Goal: Information Seeking & Learning: Learn about a topic

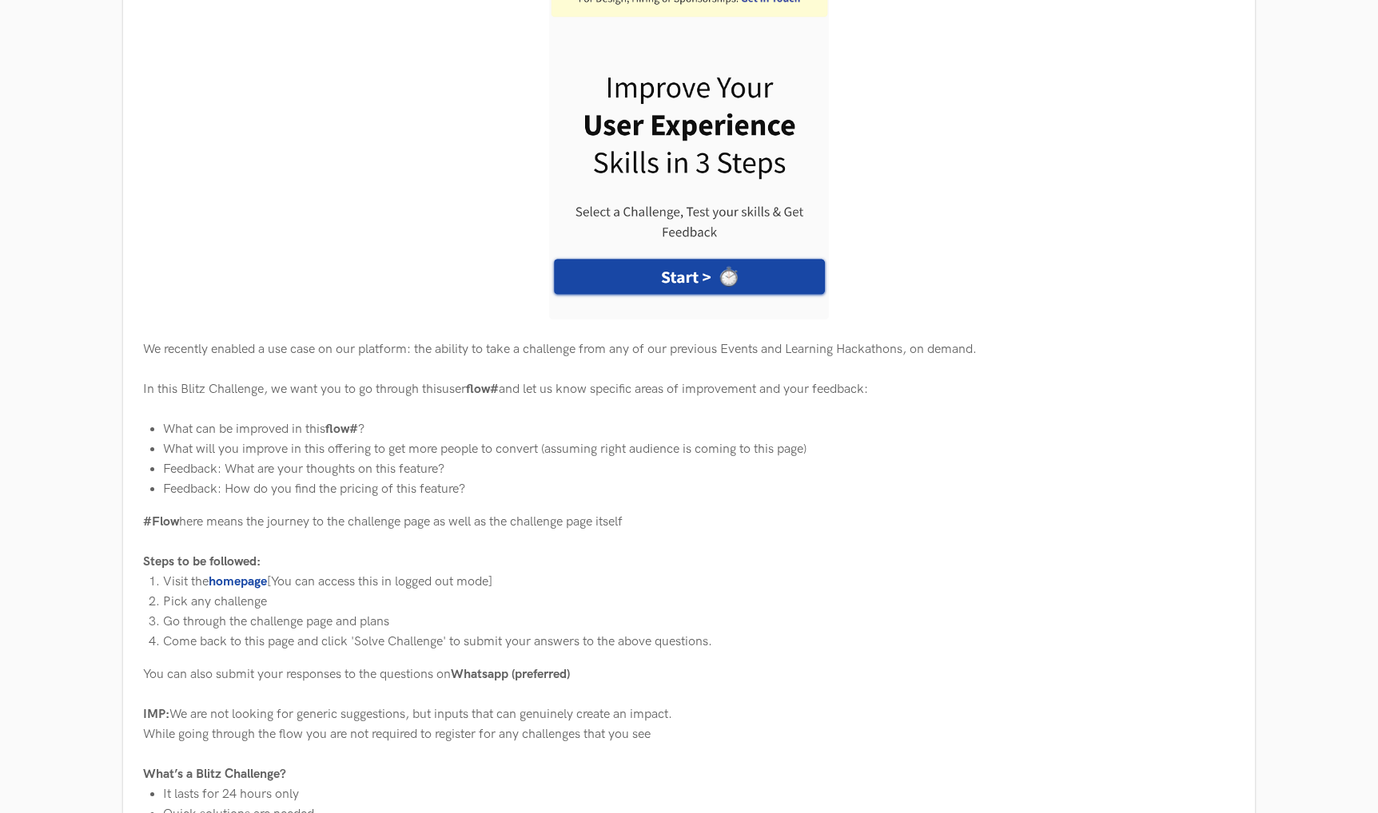
scroll to position [502, 0]
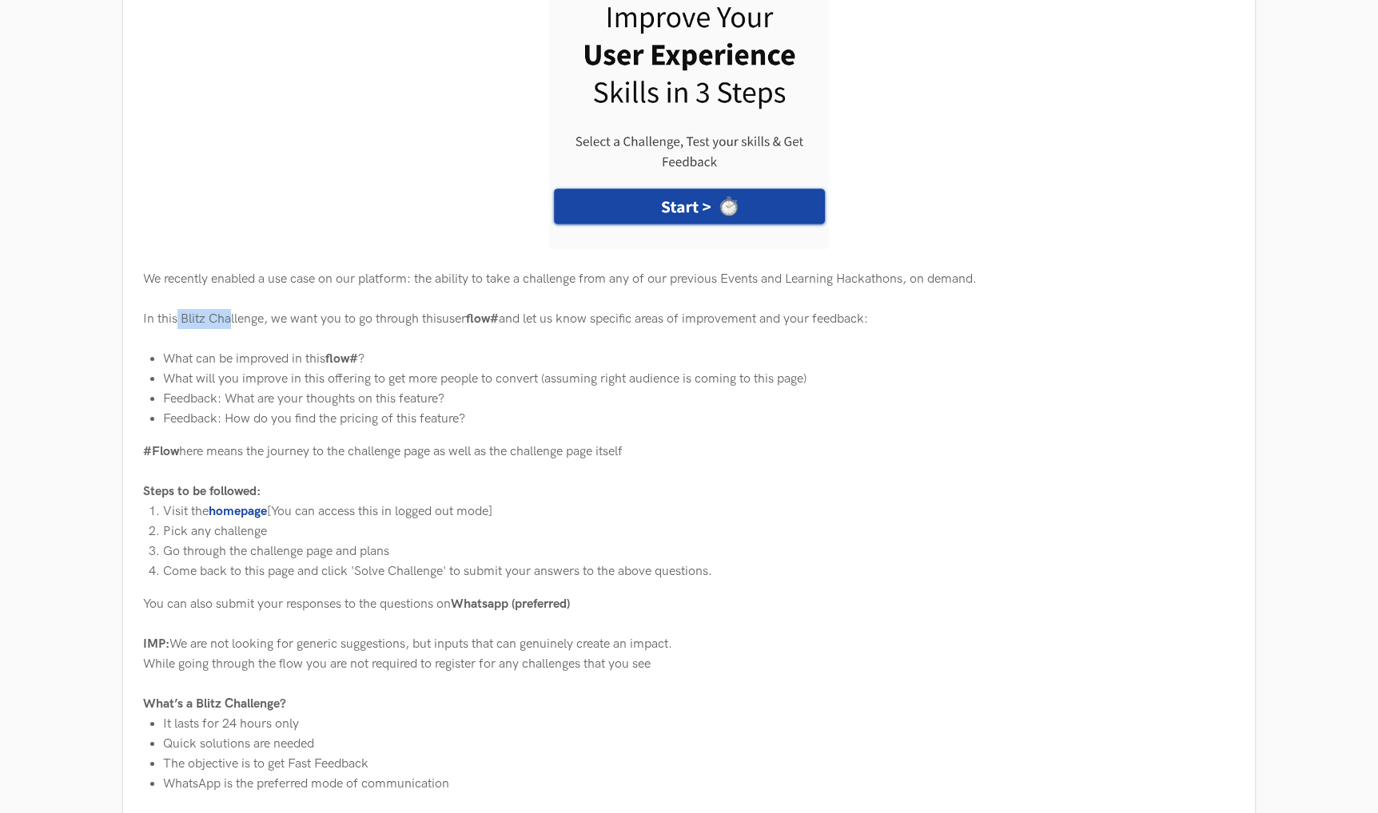
drag, startPoint x: 177, startPoint y: 313, endPoint x: 248, endPoint y: 312, distance: 70.3
click at [248, 312] on div "In this Blitz Challenge, we want you to go through this user flow# and let us k…" at bounding box center [688, 319] width 1091 height 20
drag, startPoint x: 478, startPoint y: 316, endPoint x: 490, endPoint y: 313, distance: 12.2
click at [490, 313] on b "flow#" at bounding box center [482, 319] width 33 height 15
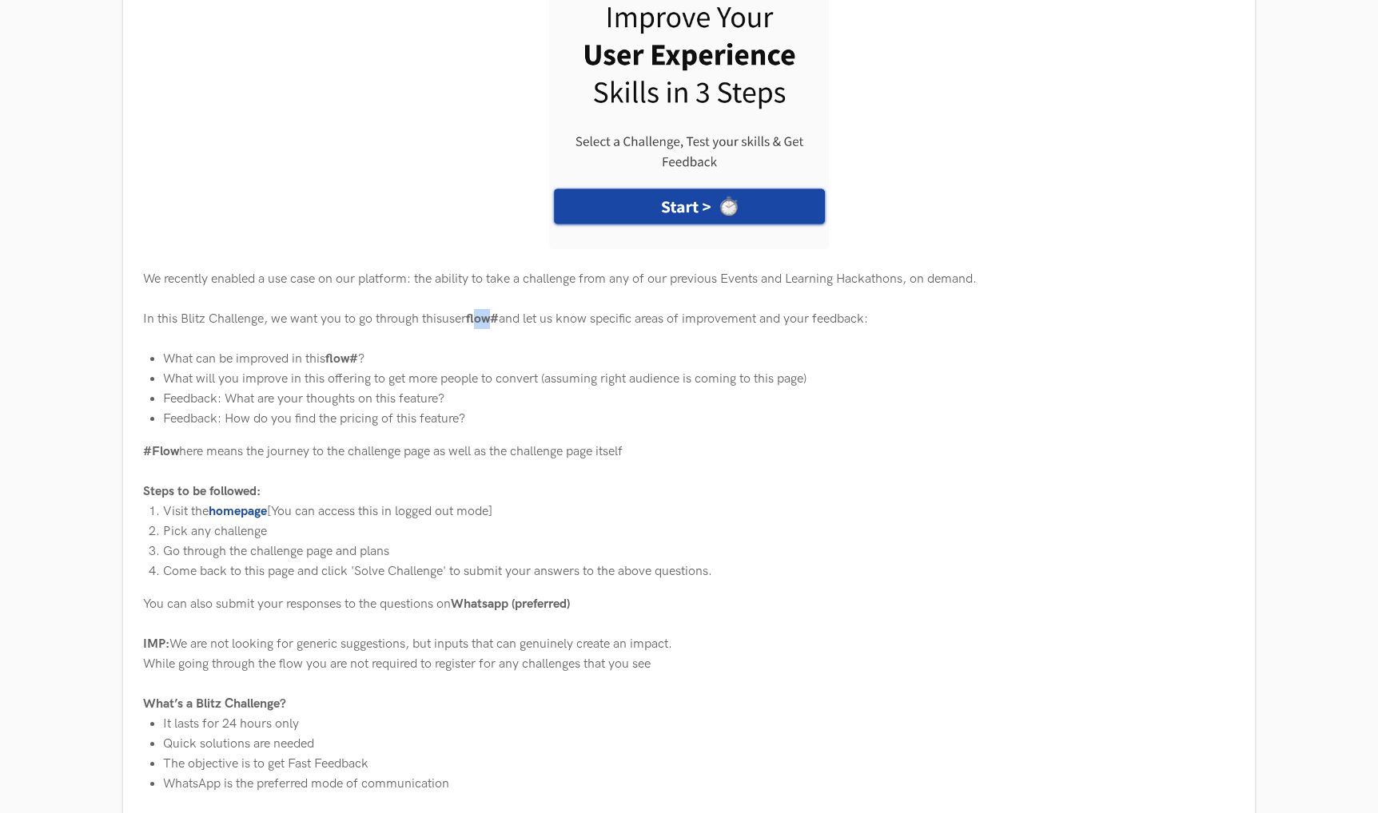
click at [490, 313] on b "flow#" at bounding box center [482, 319] width 33 height 15
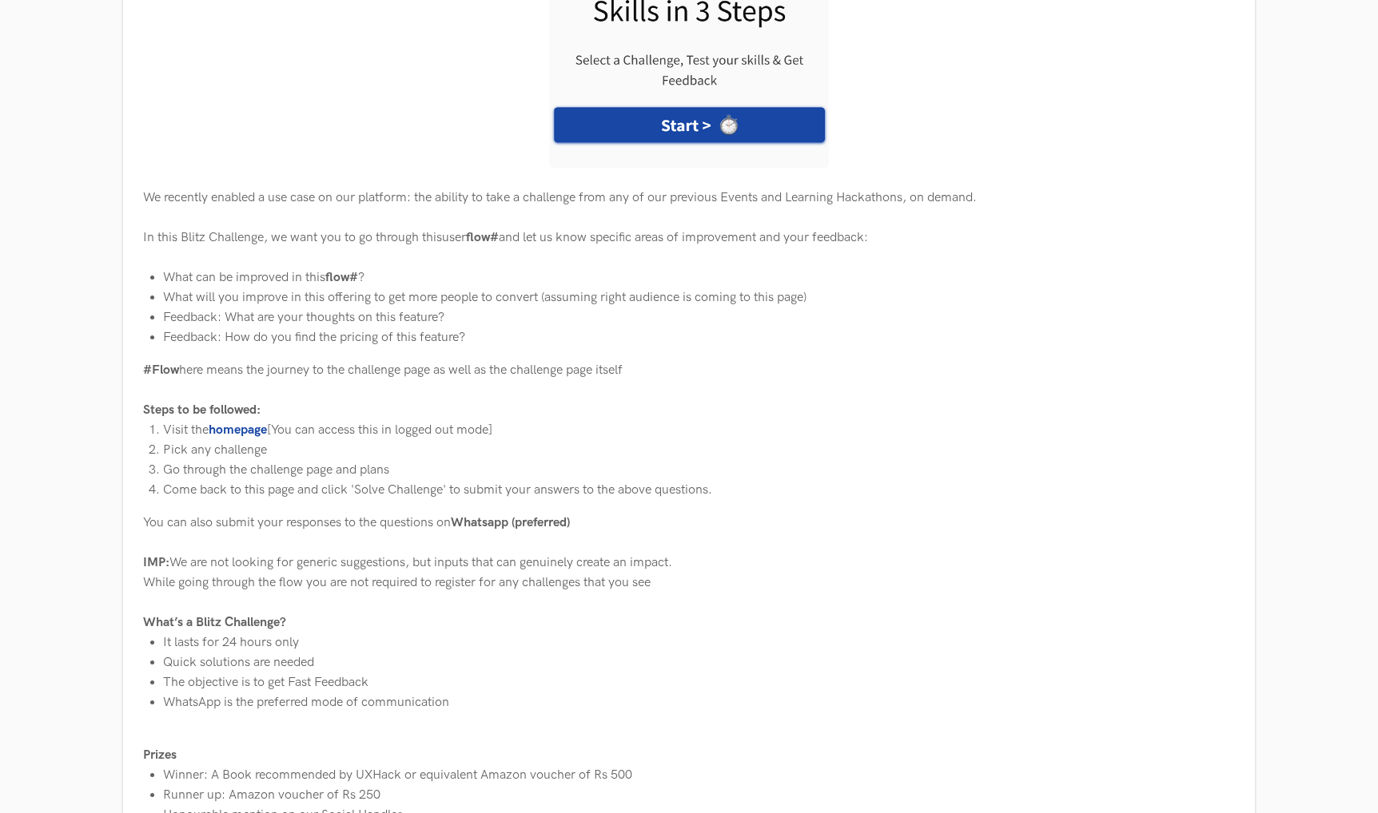
scroll to position [587, 0]
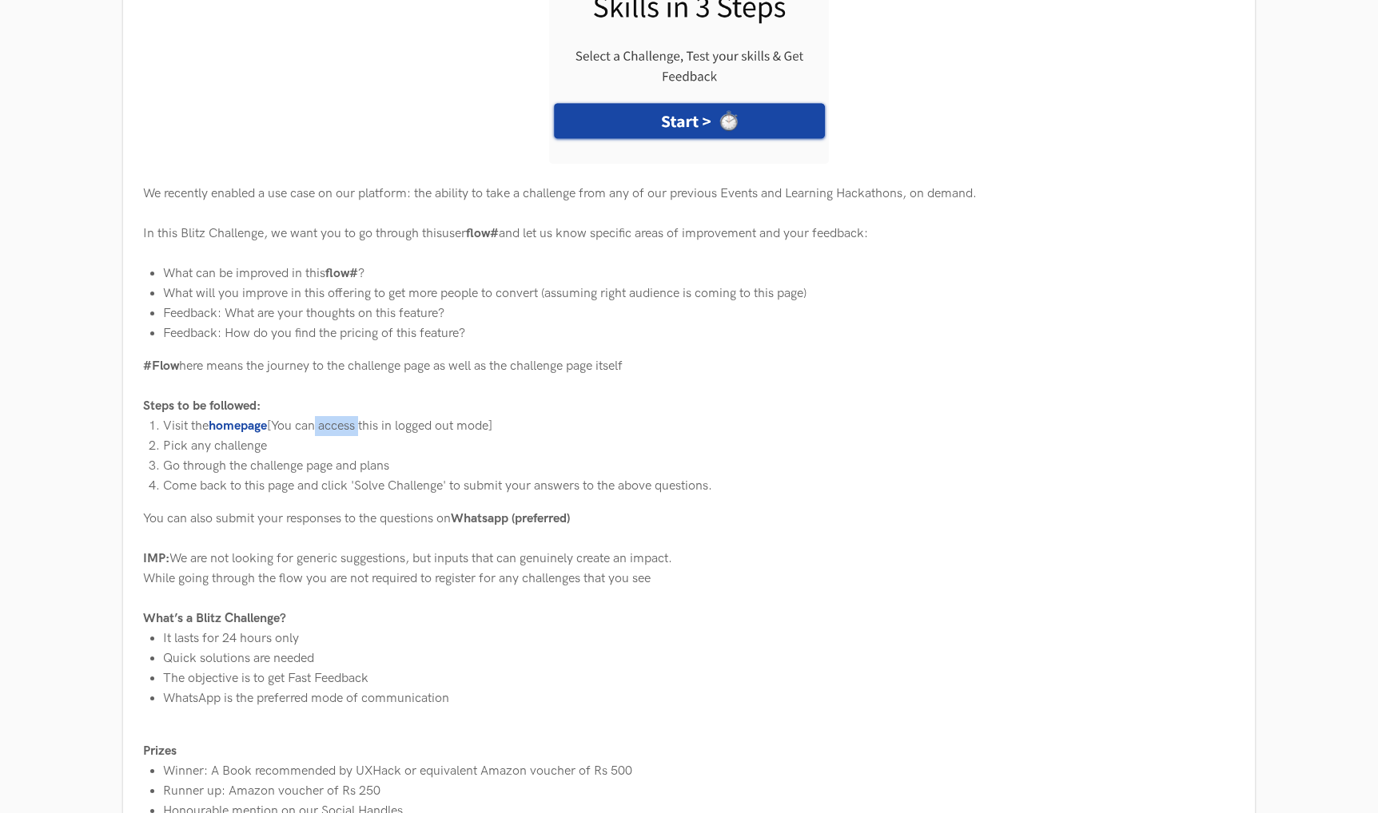
drag, startPoint x: 316, startPoint y: 417, endPoint x: 371, endPoint y: 419, distance: 54.4
click at [371, 419] on li "Visit the homepage [You can access this in logged out mode]" at bounding box center [698, 426] width 1071 height 20
drag, startPoint x: 245, startPoint y: 447, endPoint x: 257, endPoint y: 444, distance: 11.4
click at [257, 444] on li "Pick any challenge" at bounding box center [698, 446] width 1071 height 20
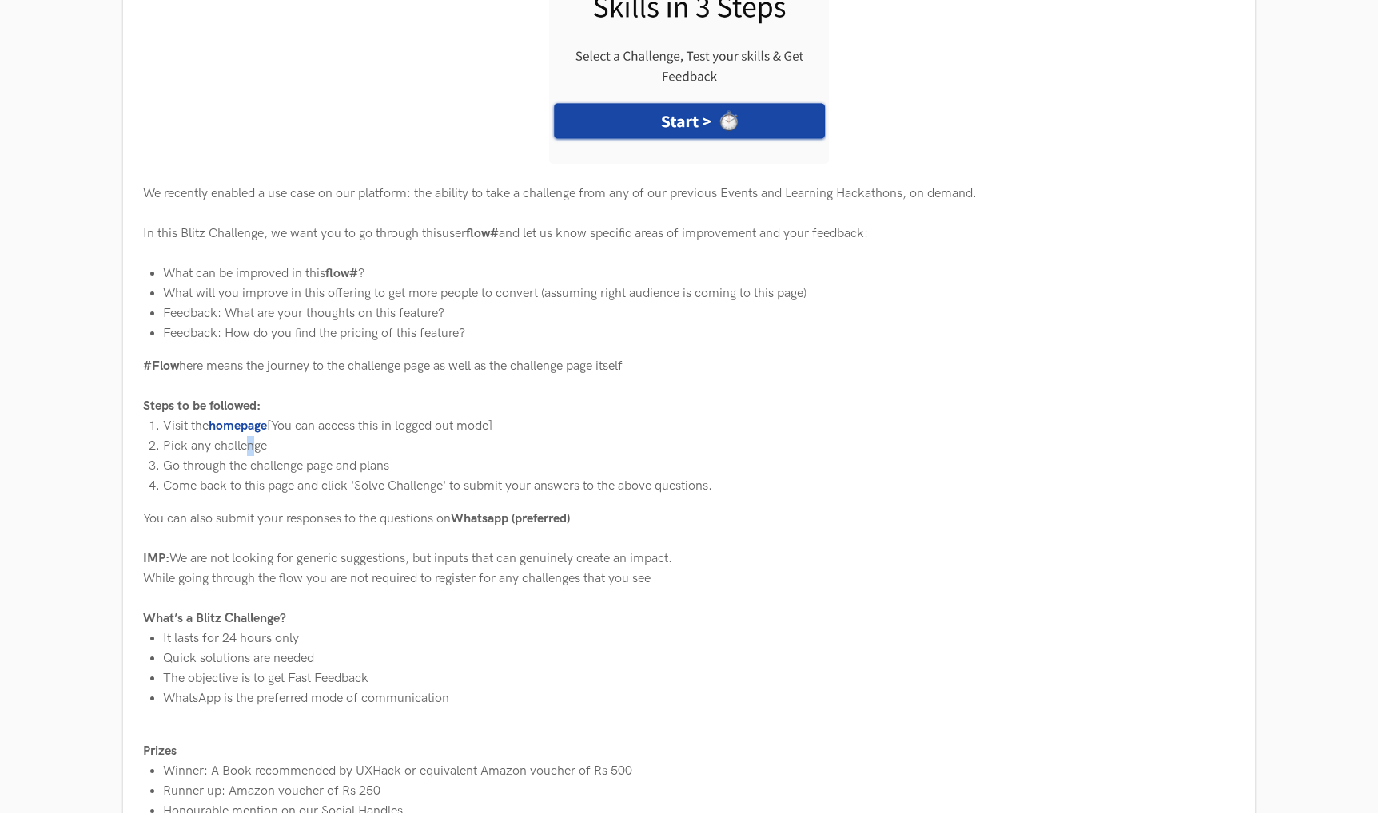
click at [257, 444] on li "Pick any challenge" at bounding box center [698, 446] width 1071 height 20
drag, startPoint x: 268, startPoint y: 441, endPoint x: 177, endPoint y: 448, distance: 91.4
click at [177, 448] on li "Pick any challenge" at bounding box center [698, 446] width 1071 height 20
drag, startPoint x: 181, startPoint y: 465, endPoint x: 278, endPoint y: 469, distance: 96.8
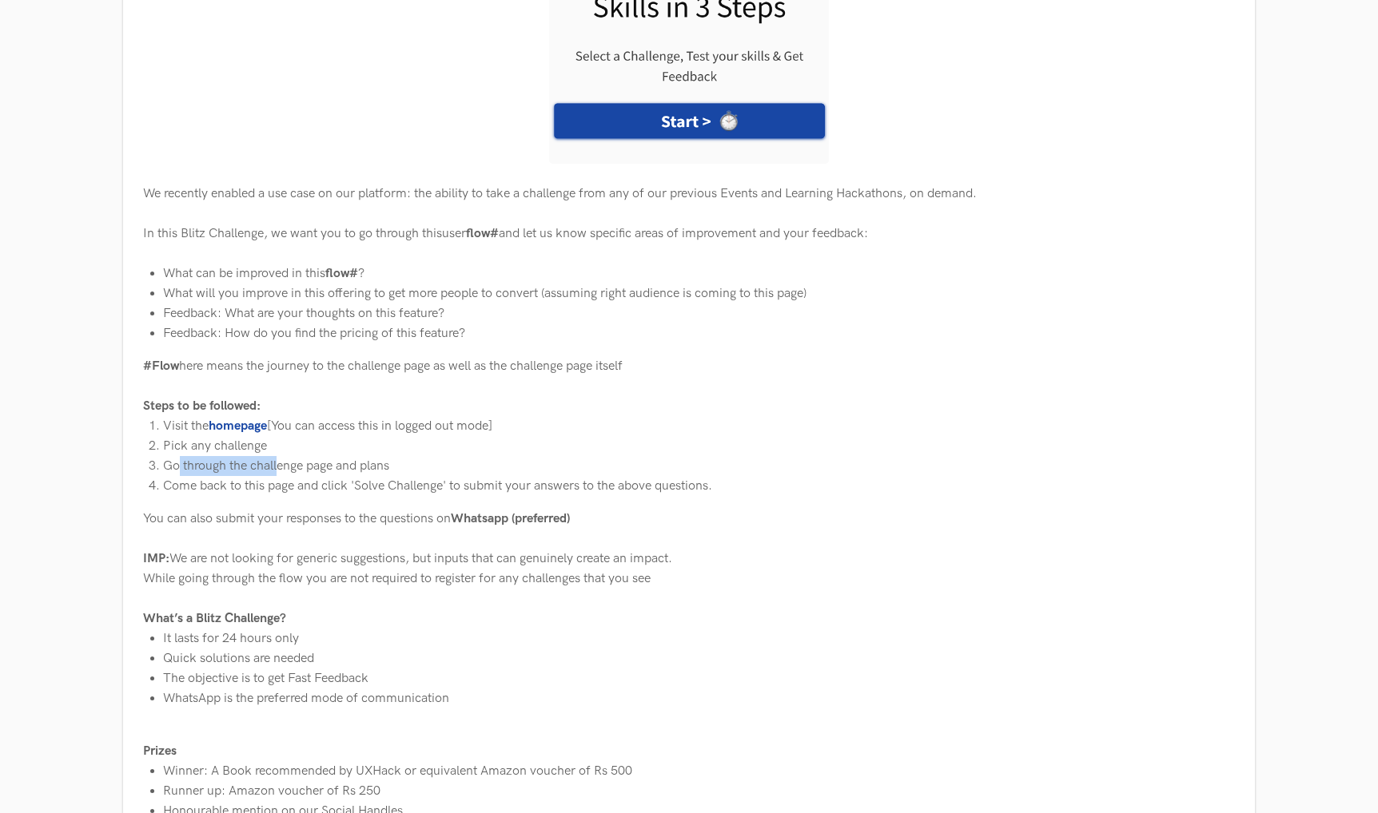
click at [278, 469] on li "Go through the challenge page and plans" at bounding box center [698, 466] width 1071 height 20
drag, startPoint x: 292, startPoint y: 475, endPoint x: 455, endPoint y: 481, distance: 162.3
click at [455, 481] on li "Come back to this page and click 'Solve Challenge' to submit your answers to th…" at bounding box center [698, 486] width 1071 height 20
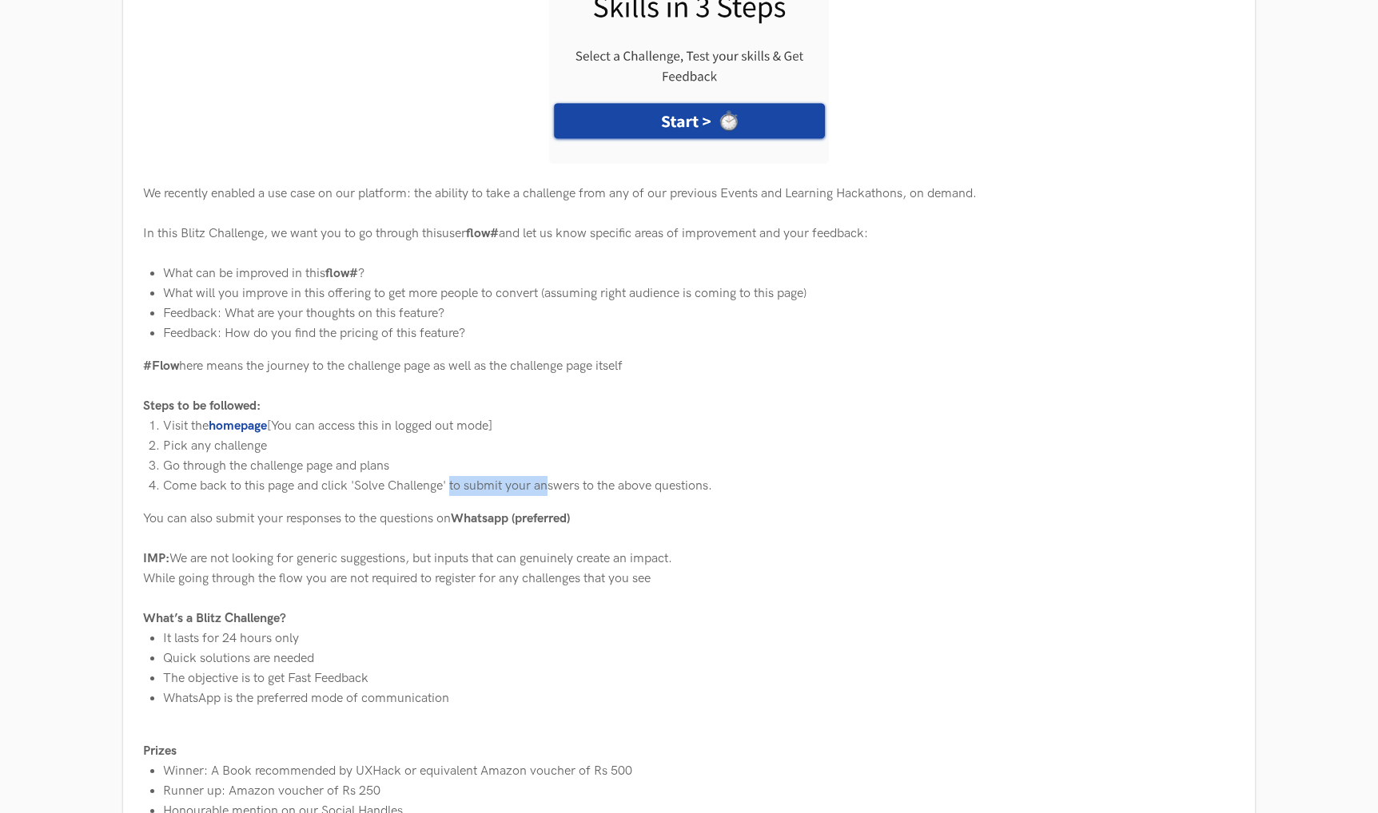
drag, startPoint x: 455, startPoint y: 481, endPoint x: 551, endPoint y: 488, distance: 96.2
click at [551, 488] on li "Come back to this page and click 'Solve Challenge' to submit your answers to th…" at bounding box center [698, 486] width 1071 height 20
drag, startPoint x: 716, startPoint y: 475, endPoint x: 716, endPoint y: 487, distance: 12.0
click at [716, 487] on li "Come back to this page and click 'Solve Challenge' to submit your answers to th…" at bounding box center [698, 486] width 1071 height 20
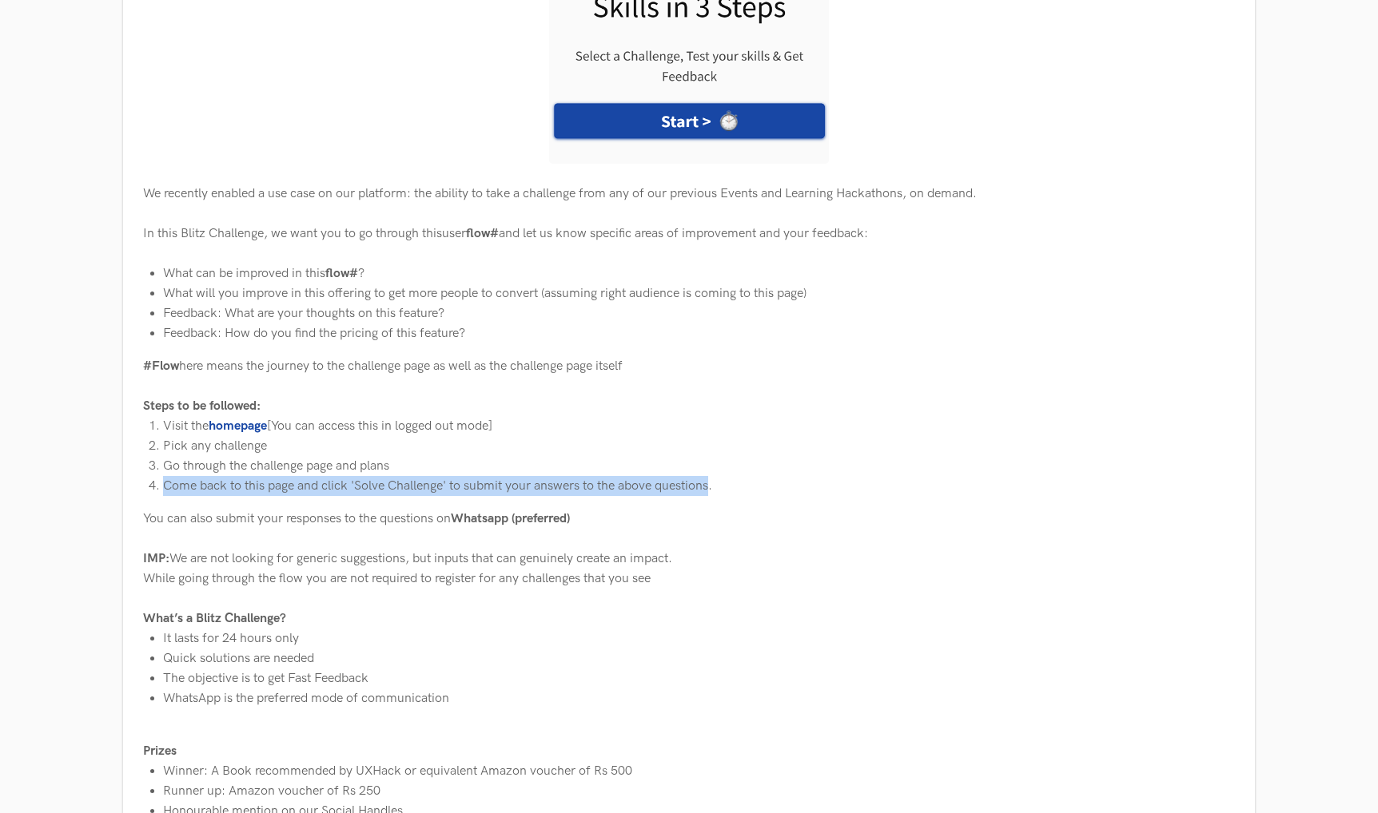
drag, startPoint x: 716, startPoint y: 487, endPoint x: 650, endPoint y: 462, distance: 70.1
click at [650, 462] on ol "Visit the homepage [You can access this in logged out mode] Pick any challenge …" at bounding box center [698, 456] width 1071 height 80
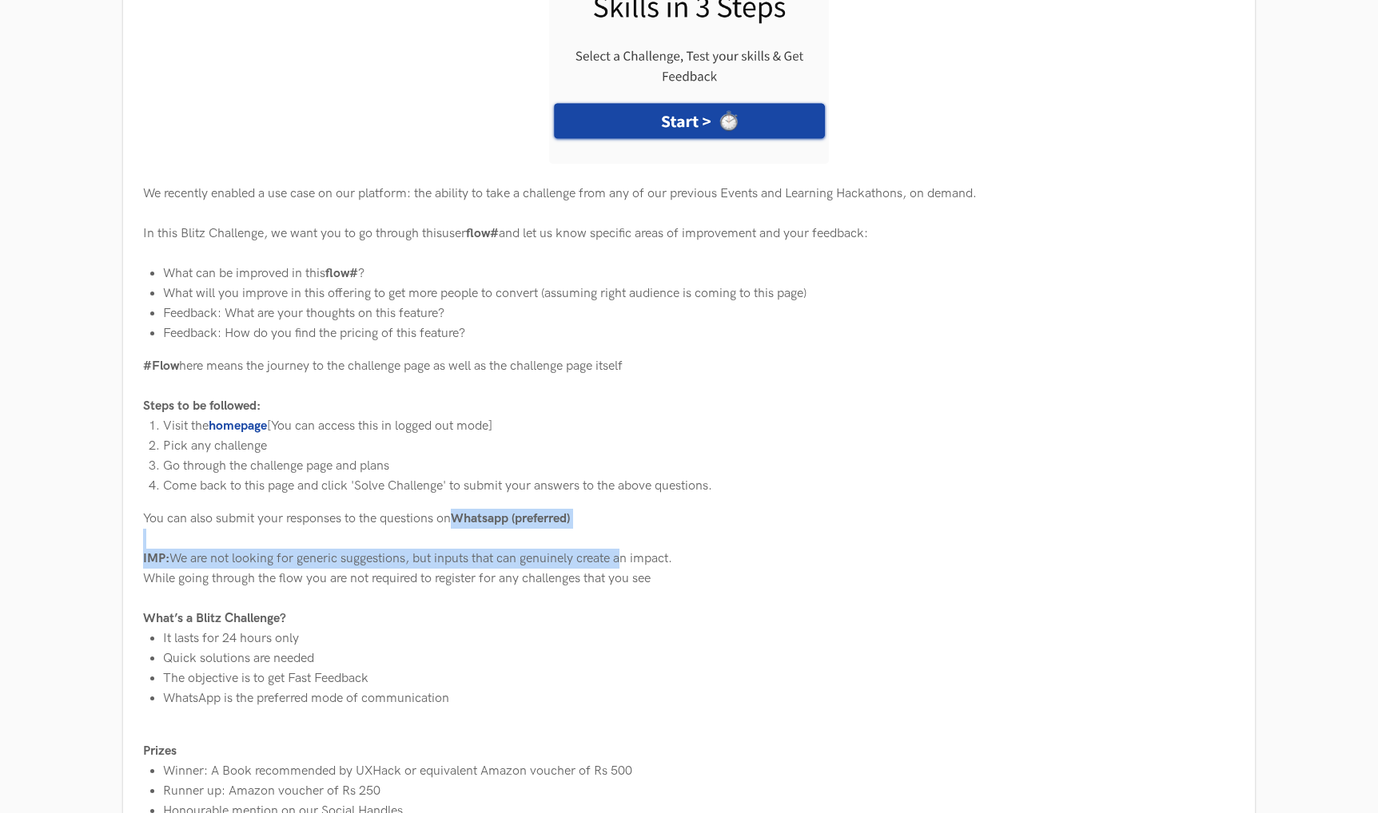
drag, startPoint x: 580, startPoint y: 508, endPoint x: 634, endPoint y: 565, distance: 78.0
click at [634, 565] on div "You can also submit your responses to the questions on Whatsapp (preferred) IMP…" at bounding box center [688, 539] width 1091 height 60
click at [638, 544] on div "You can also submit your responses to the questions on Whatsapp (preferred) IMP…" at bounding box center [688, 539] width 1091 height 60
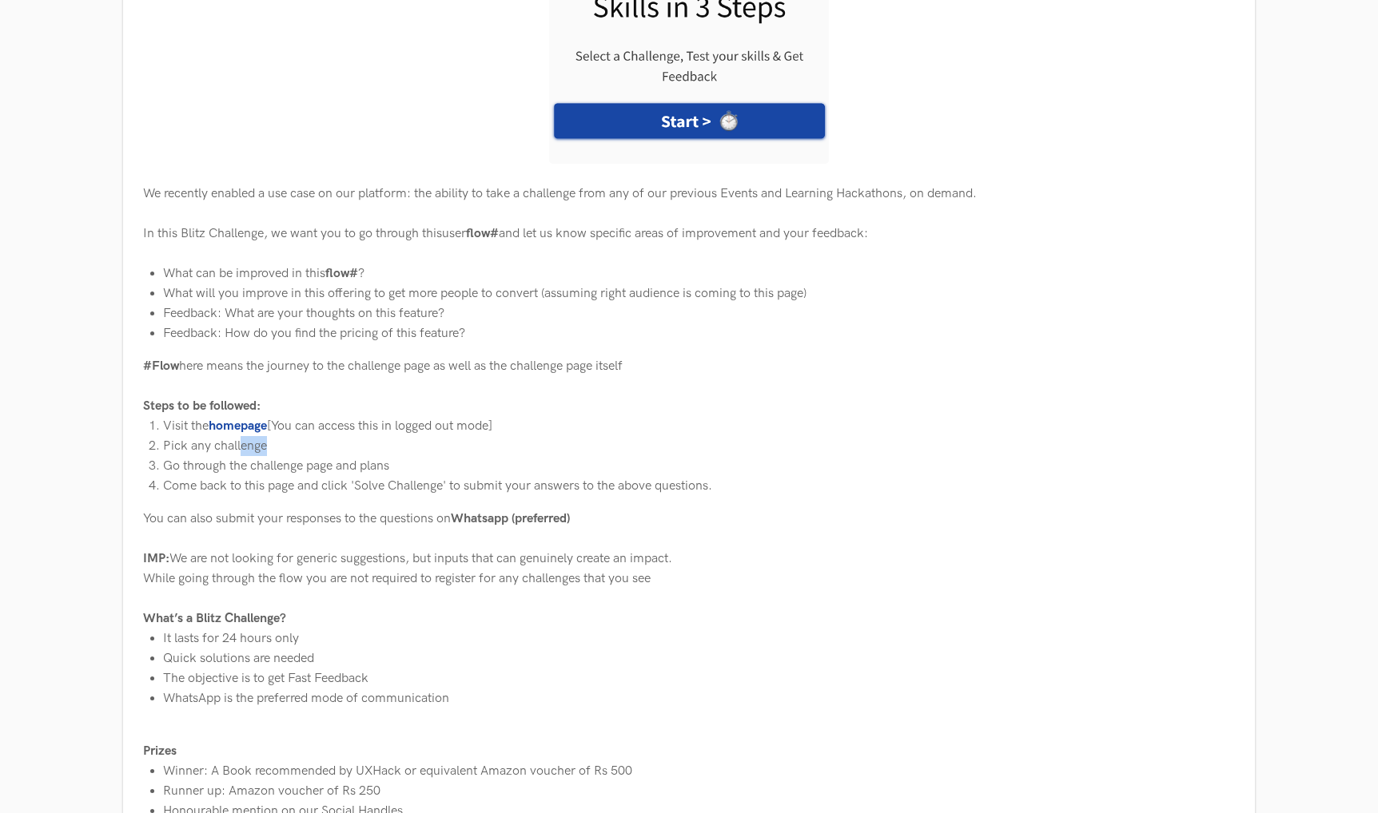
drag, startPoint x: 242, startPoint y: 435, endPoint x: 278, endPoint y: 452, distance: 39.7
click at [278, 452] on li "Pick any challenge" at bounding box center [698, 446] width 1071 height 20
drag, startPoint x: 142, startPoint y: 448, endPoint x: 137, endPoint y: 495, distance: 46.7
click at [137, 495] on div "4 days Medium Case Study brief: None Difficulty: Medium We recently enabled a u…" at bounding box center [688, 229] width 1115 height 1211
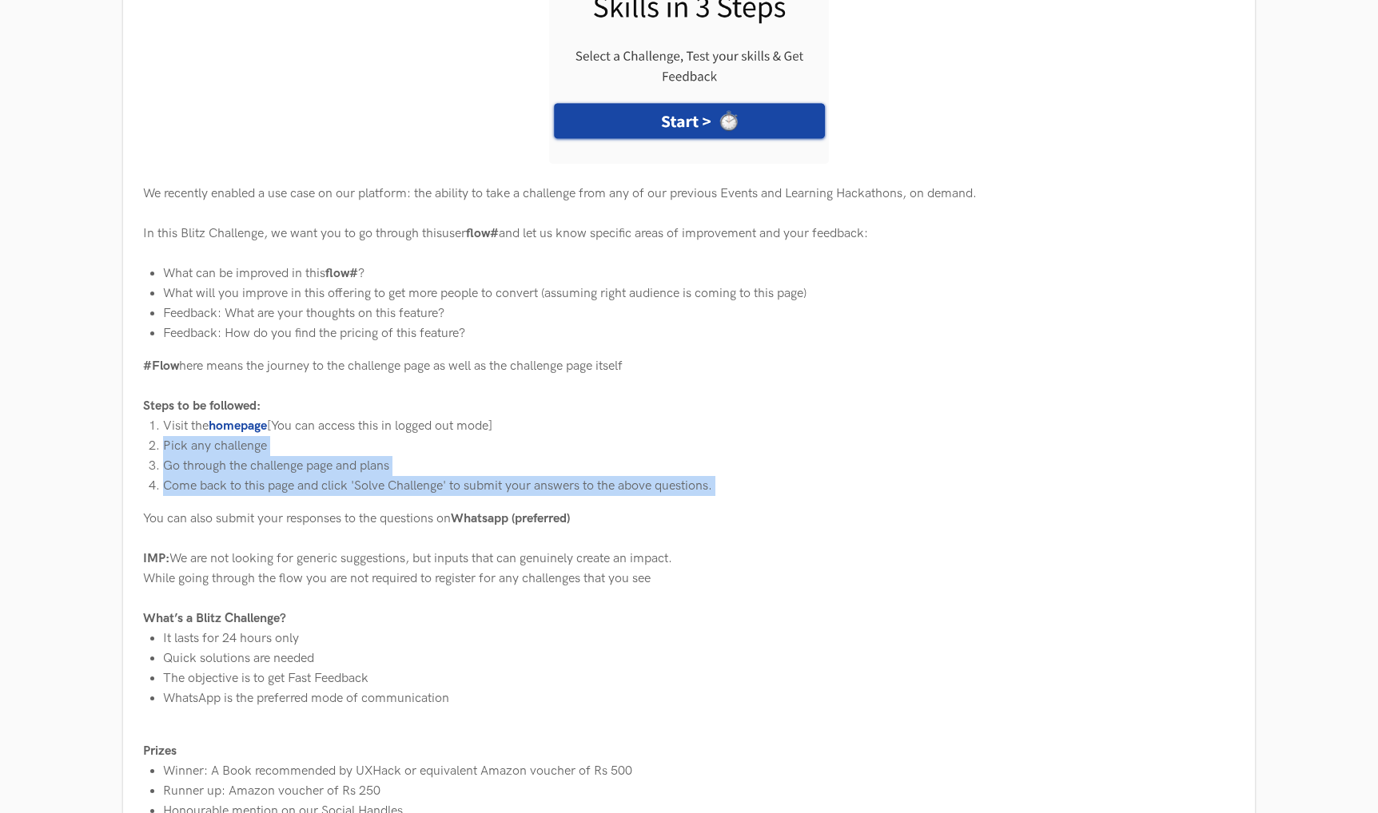
click at [137, 495] on div "4 days Medium Case Study brief: None Difficulty: Medium We recently enabled a u…" at bounding box center [688, 229] width 1115 height 1211
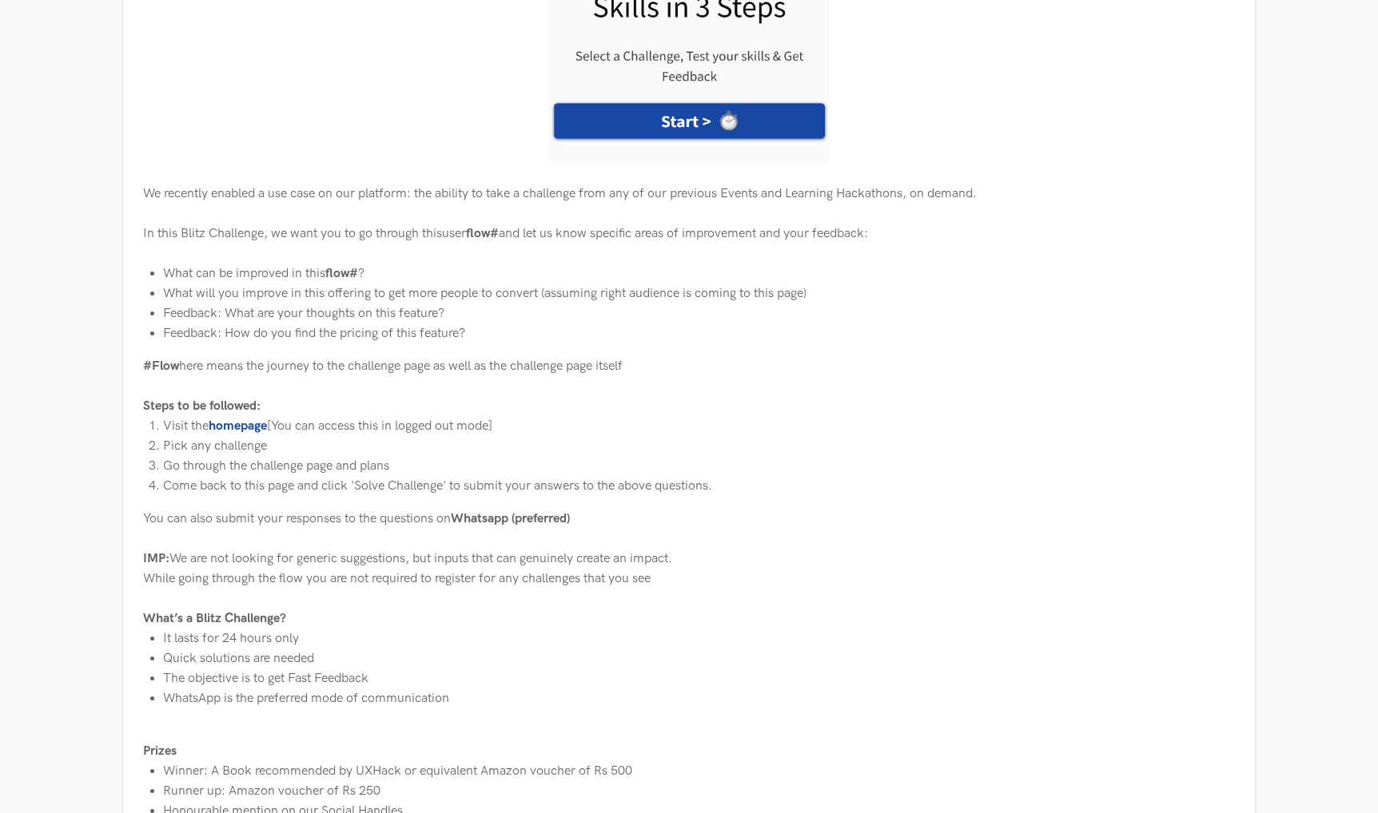
click at [237, 419] on b "homepage" at bounding box center [238, 426] width 58 height 15
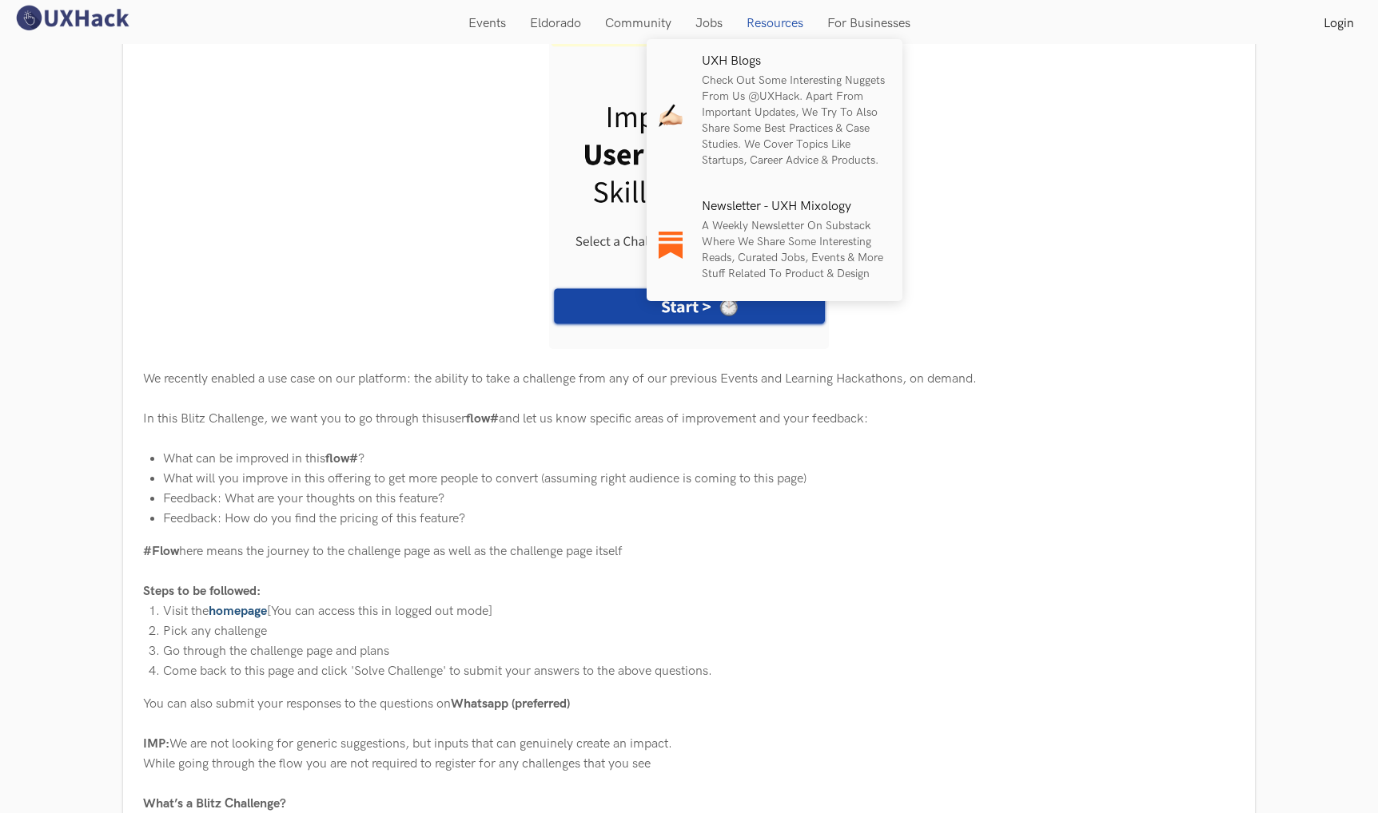
scroll to position [385, 0]
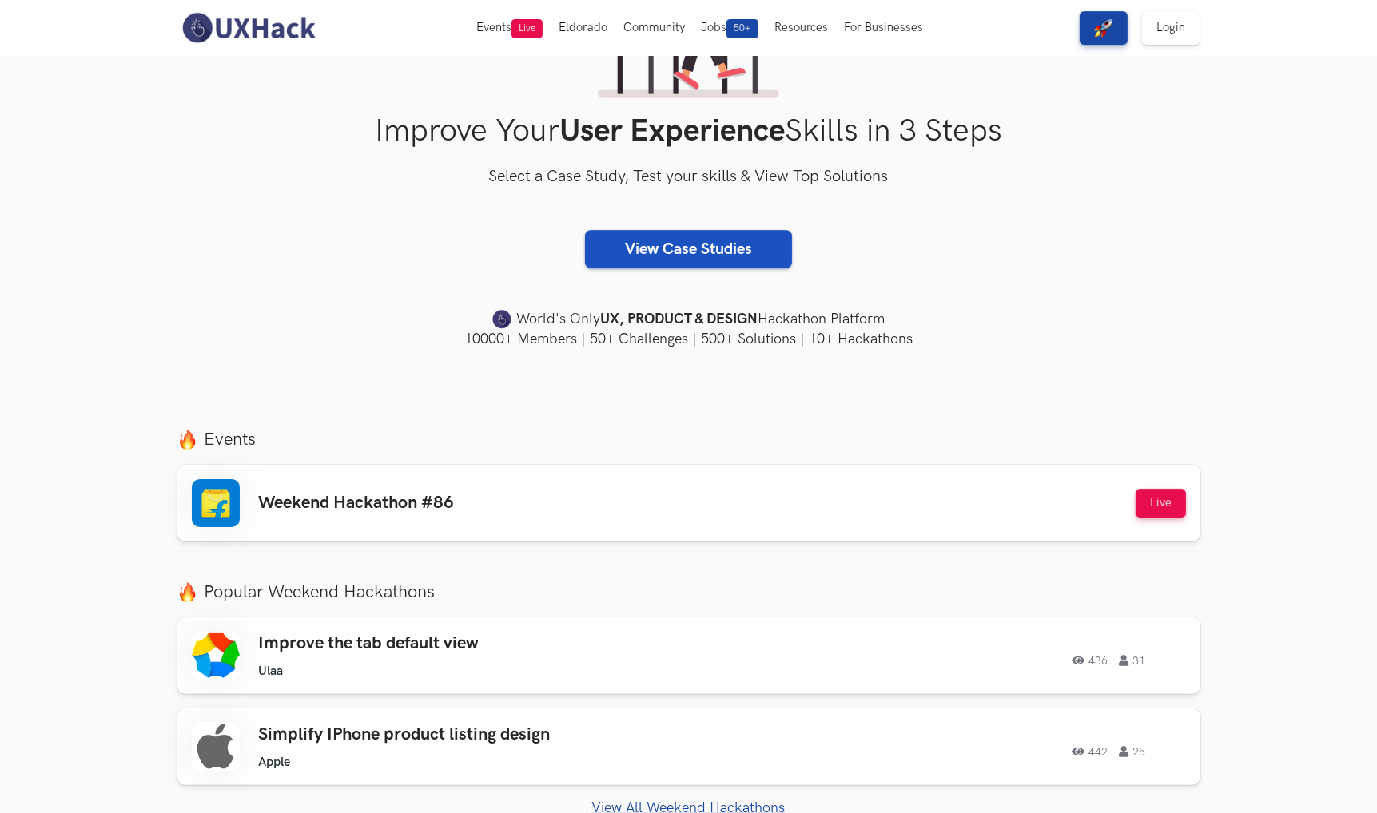
scroll to position [144, 0]
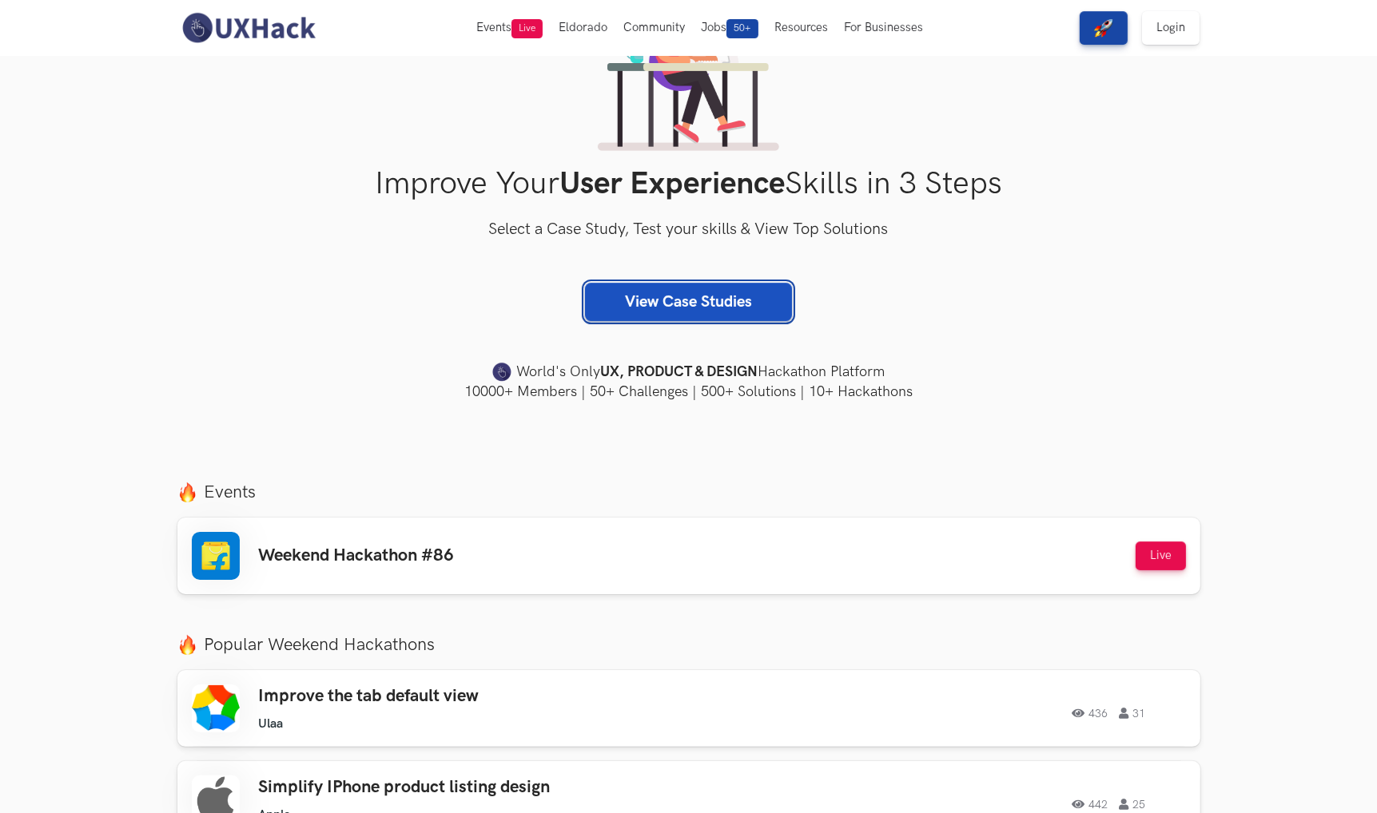
click at [690, 301] on link "View Case Studies" at bounding box center [688, 302] width 207 height 38
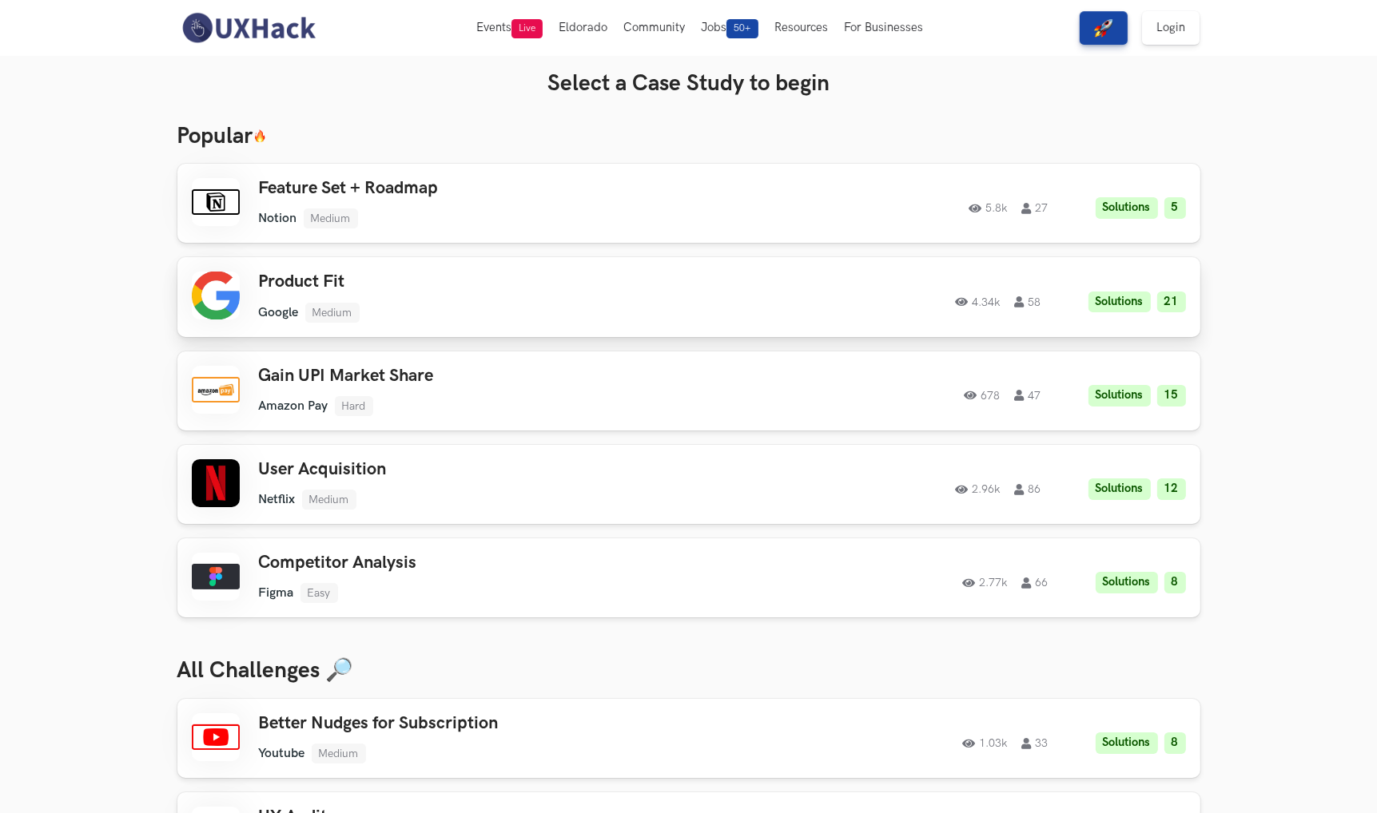
click at [782, 296] on div "4.34k 58 Solutions 21" at bounding box center [968, 297] width 435 height 31
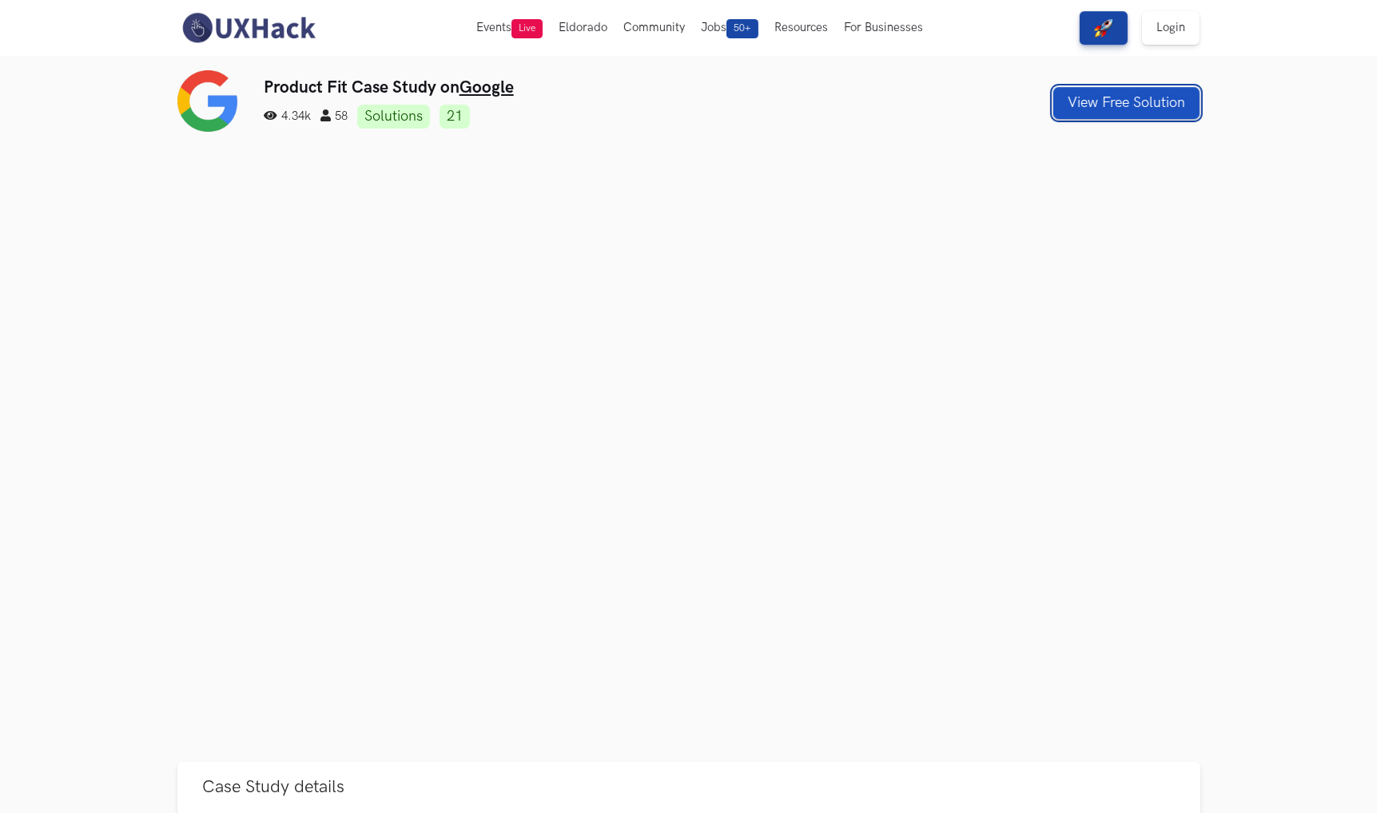
click at [1140, 93] on button "View Free Solution" at bounding box center [1126, 103] width 146 height 32
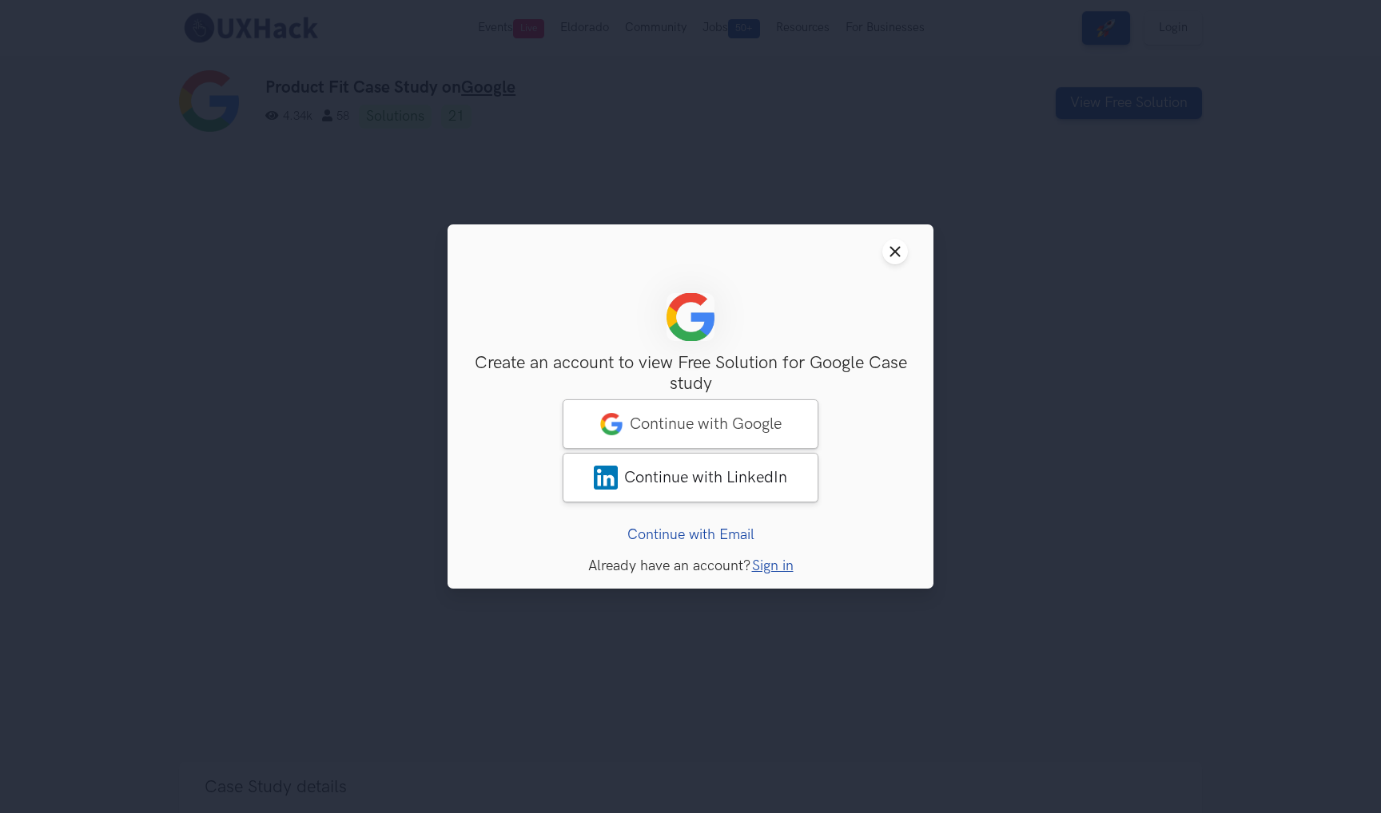
click at [1019, 139] on div "Close modal window Sign Up Create an account to view Free Solution for Google C…" at bounding box center [690, 406] width 1381 height 813
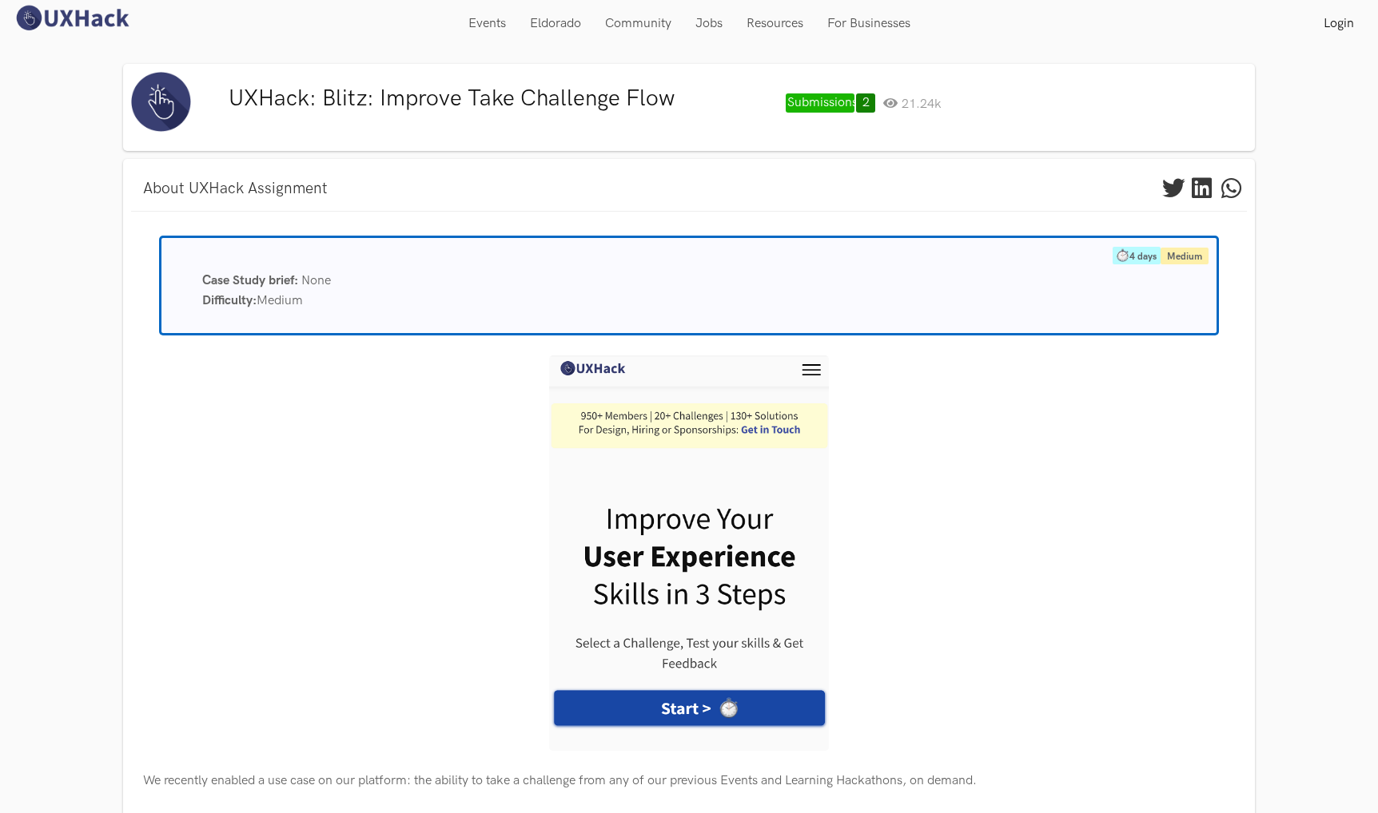
click at [559, 236] on div "4 days Medium Case Study brief: None Difficulty: Medium" at bounding box center [688, 286] width 1059 height 100
click at [815, 362] on img at bounding box center [689, 554] width 280 height 396
click at [943, 420] on div at bounding box center [688, 554] width 1091 height 396
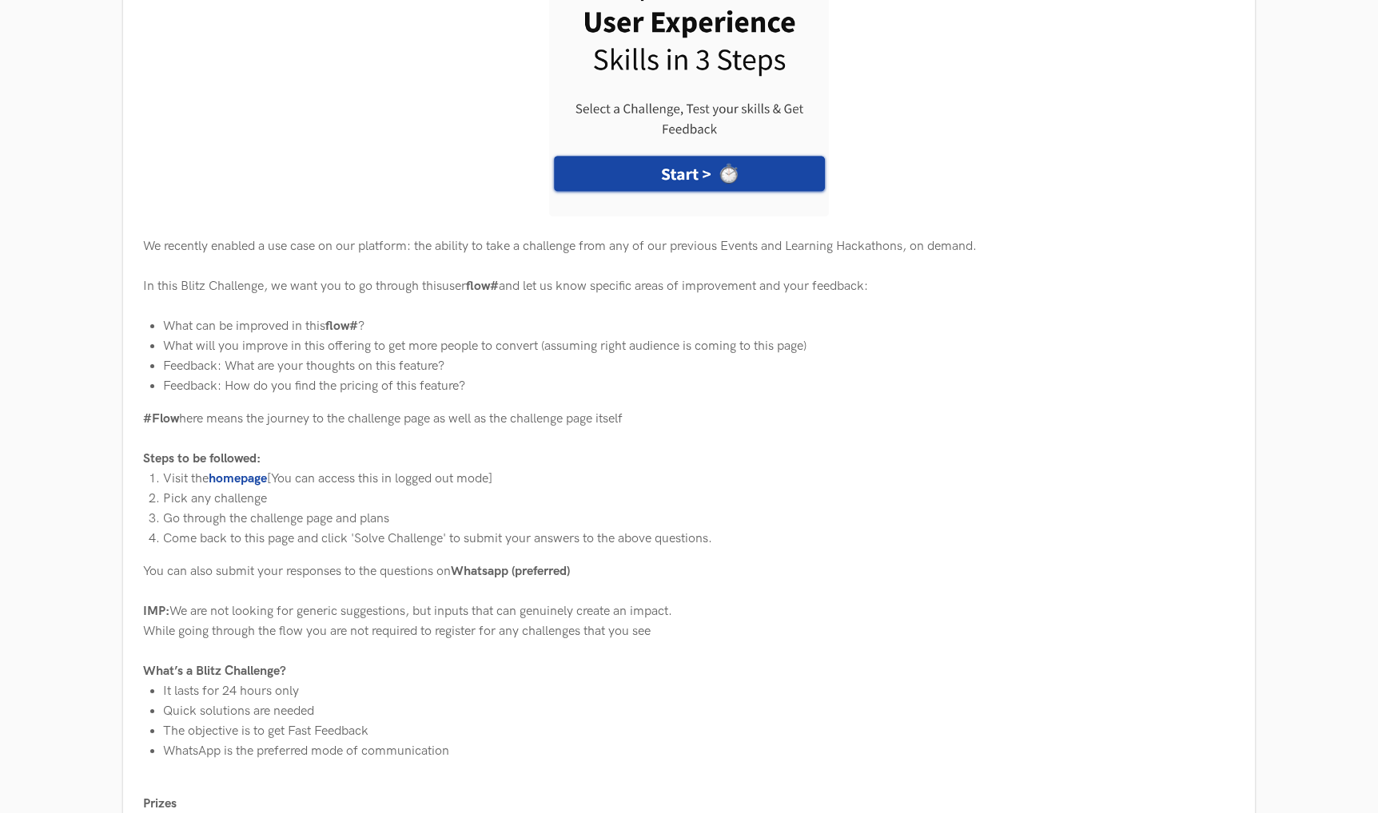
scroll to position [461, 0]
